Goal: Task Accomplishment & Management: Manage account settings

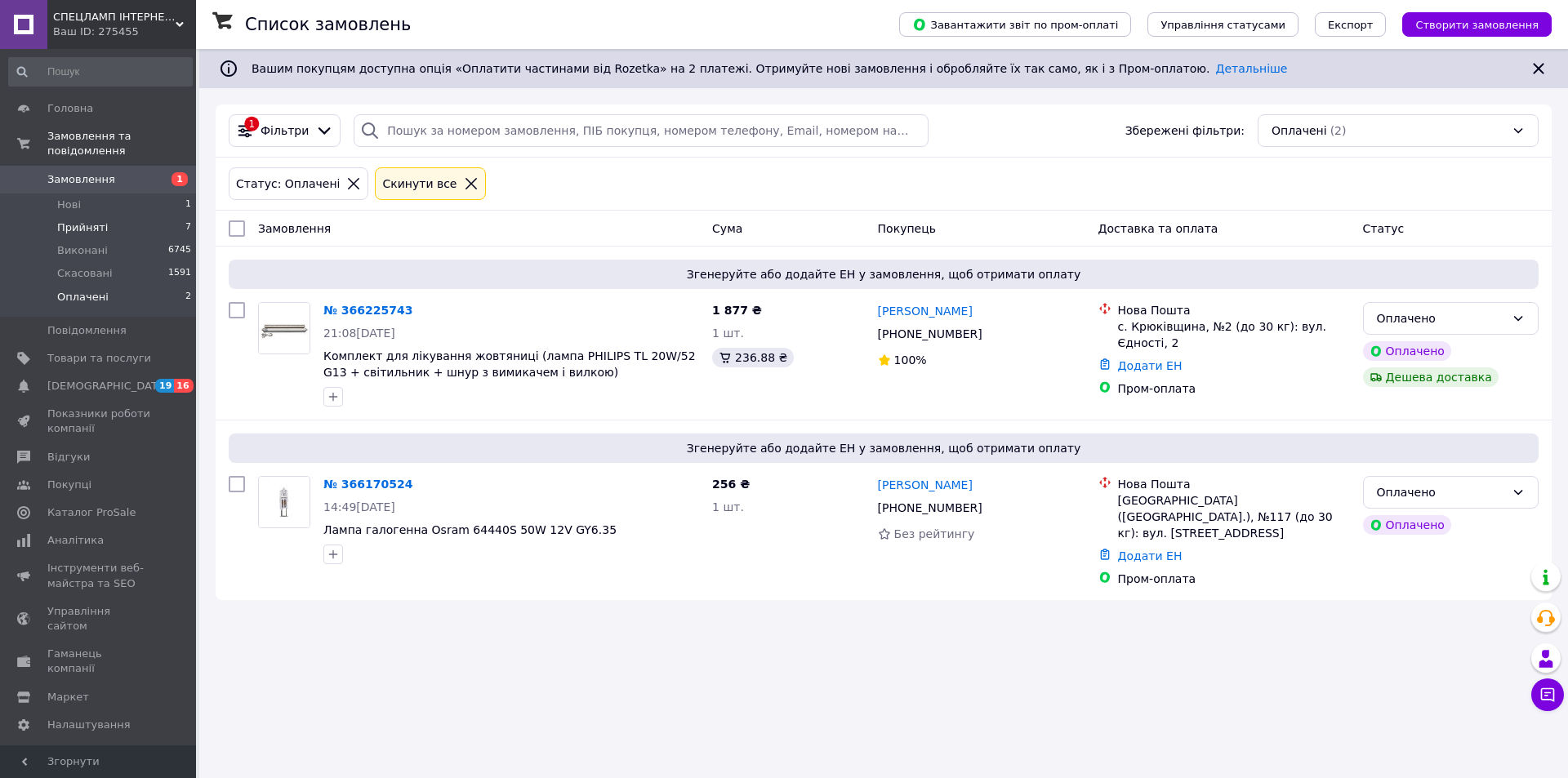
click at [74, 220] on span "Прийняті" at bounding box center [82, 228] width 51 height 15
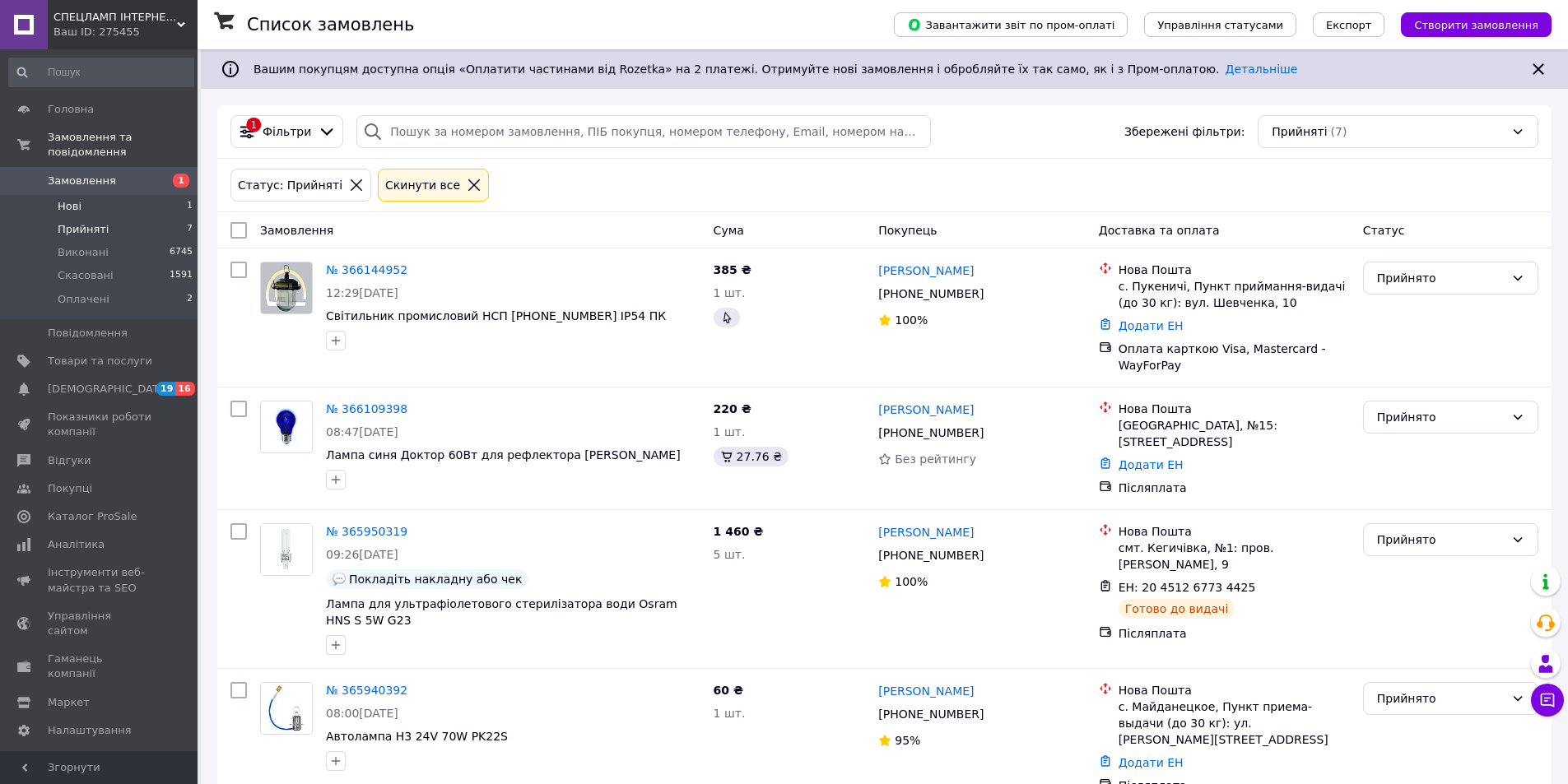
click at [108, 196] on li "Нові 1" at bounding box center [101, 207] width 203 height 23
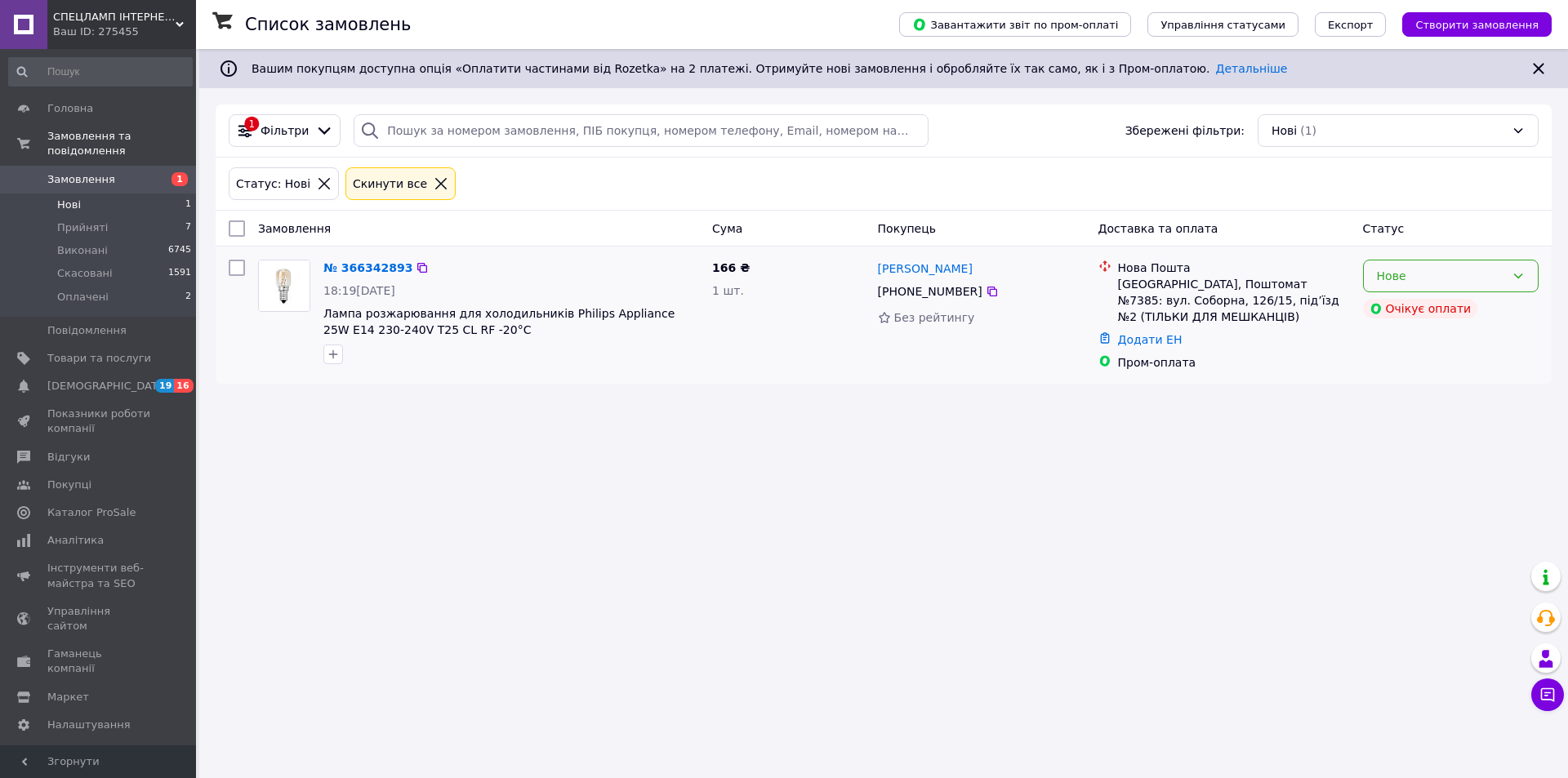
click at [1520, 278] on icon at bounding box center [1518, 276] width 13 height 13
click at [1432, 308] on li "Прийнято" at bounding box center [1451, 312] width 174 height 29
click at [473, 481] on div "Список замовлень Завантажити звіт по пром-оплаті Управління статусами Експорт С…" at bounding box center [884, 389] width 1369 height 778
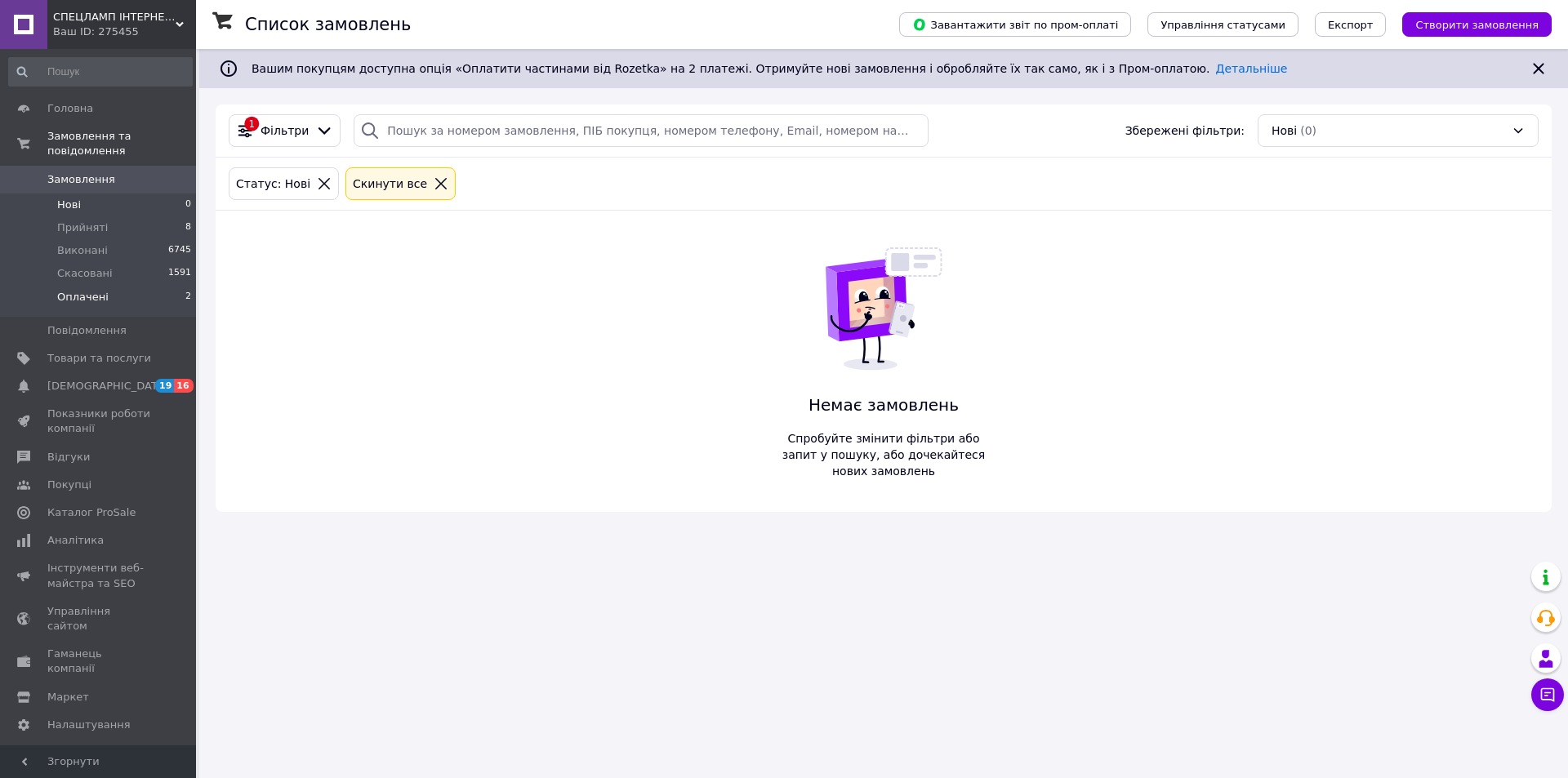
click at [89, 290] on span "Оплачені" at bounding box center [83, 298] width 52 height 15
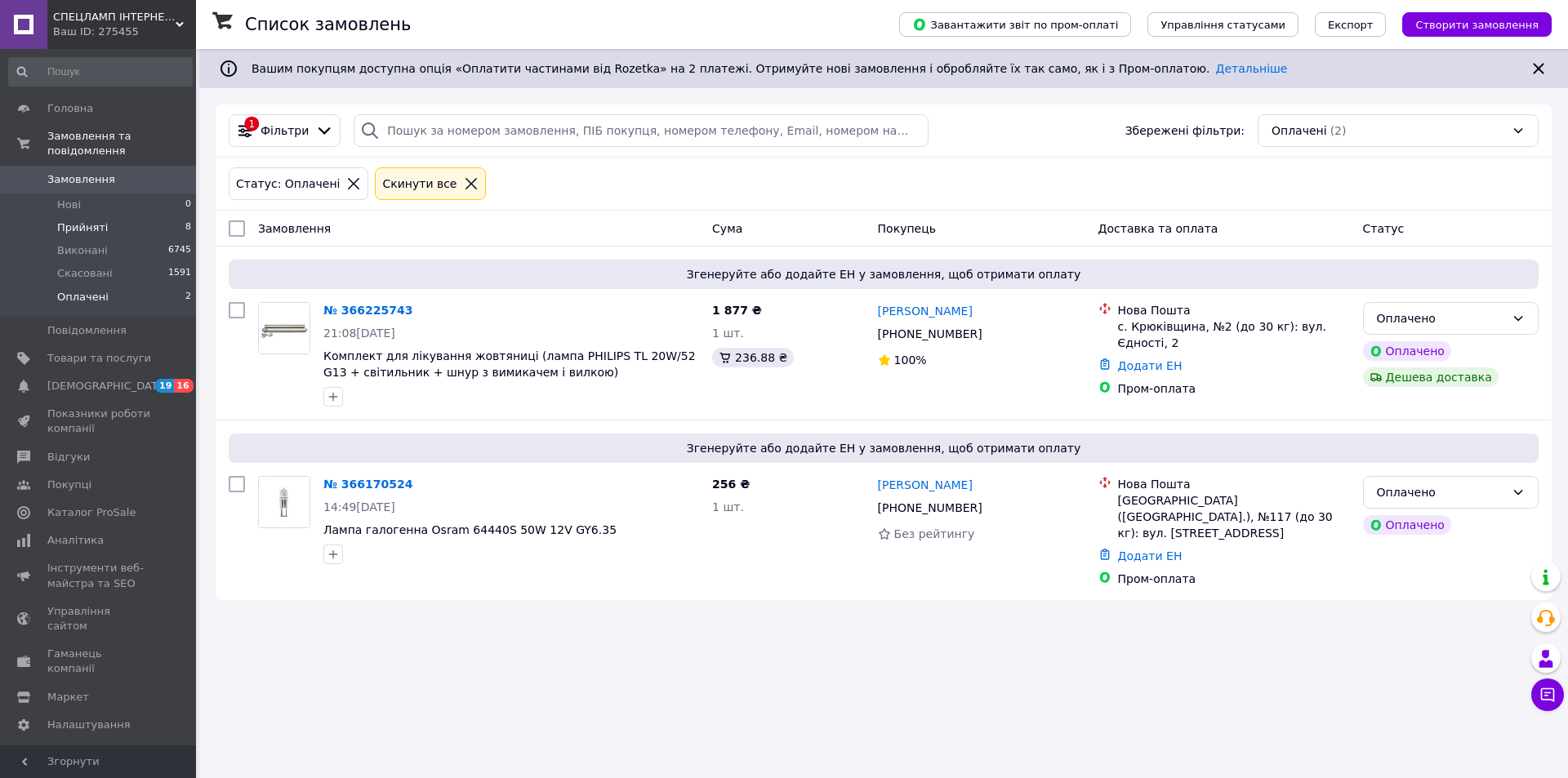
click at [86, 220] on span "Прийняті" at bounding box center [82, 228] width 51 height 15
